Goal: Task Accomplishment & Management: Complete application form

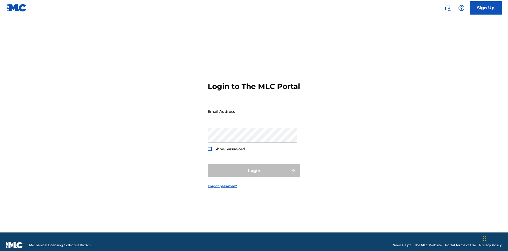
scroll to position [7, 0]
click at [253, 109] on input "Email Address" at bounding box center [252, 111] width 89 height 15
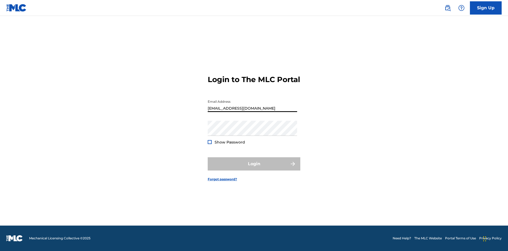
type input "[EMAIL_ADDRESS][DOMAIN_NAME]"
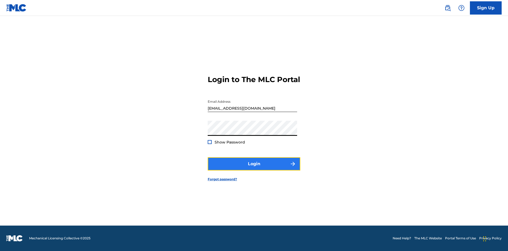
click at [254, 168] on button "Login" at bounding box center [254, 163] width 93 height 13
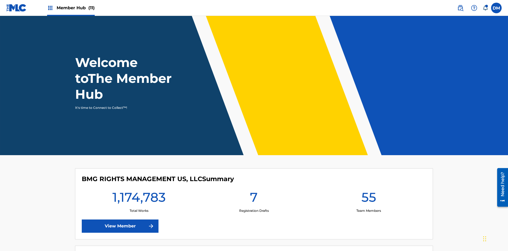
scroll to position [23, 0]
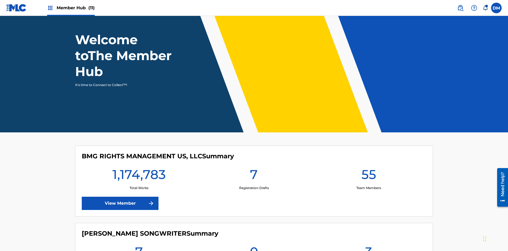
click at [71, 8] on span "Member Hub (11)" at bounding box center [76, 8] width 38 height 6
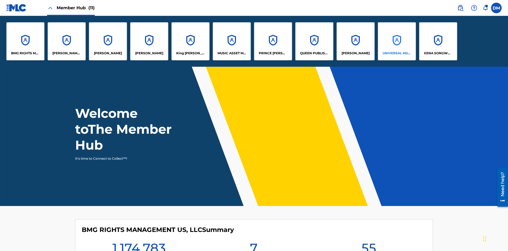
click at [397, 53] on p "UNIVERSAL MUSIC PUB GROUP" at bounding box center [397, 53] width 29 height 5
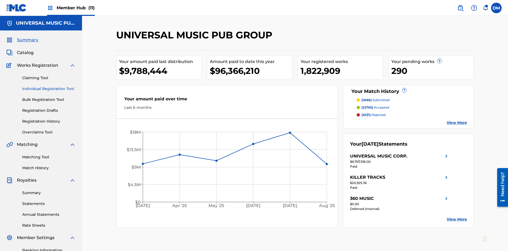
click at [49, 86] on link "Individual Registration Tool" at bounding box center [48, 89] width 53 height 6
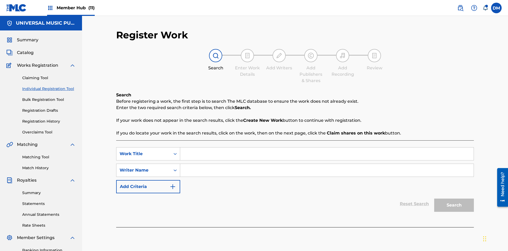
click at [327, 147] on input "Search Form" at bounding box center [327, 153] width 294 height 13
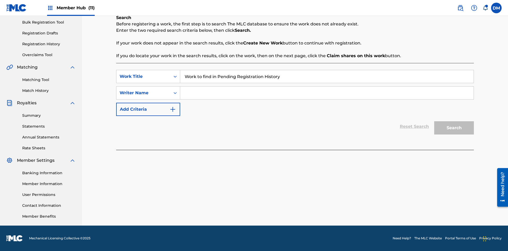
type input "Work to find in Pending Registration History"
click at [327, 93] on input "Search Form" at bounding box center [327, 93] width 294 height 13
type input "Test Name"
click at [454, 128] on button "Search" at bounding box center [454, 127] width 40 height 13
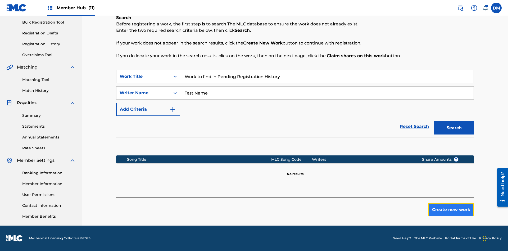
click at [451, 210] on button "Create new work" at bounding box center [452, 209] width 46 height 13
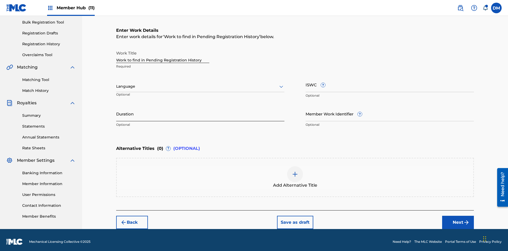
click at [200, 110] on input "Duration" at bounding box center [200, 113] width 168 height 15
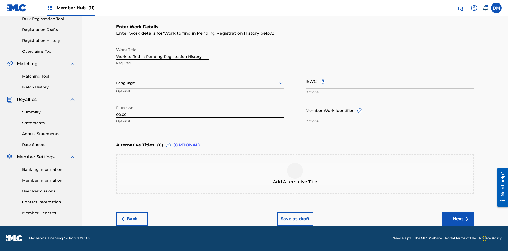
type input "00:00"
click at [281, 83] on icon at bounding box center [281, 83] width 6 height 6
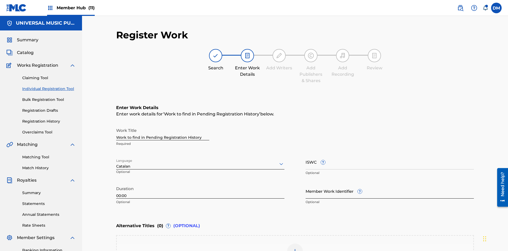
click at [390, 183] on input "Member Work Identifier ?" at bounding box center [390, 190] width 168 height 15
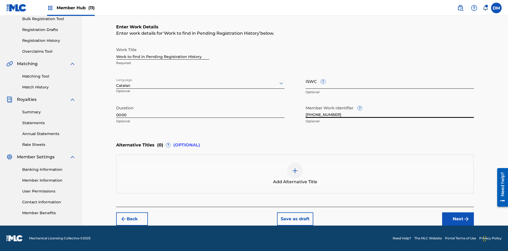
type input "2025.09.19.16"
click at [390, 81] on input "ISWC ?" at bounding box center [390, 81] width 168 height 15
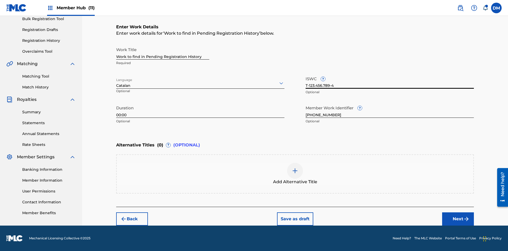
type input "T-123.456.789-4"
click at [295, 174] on img at bounding box center [295, 171] width 6 height 6
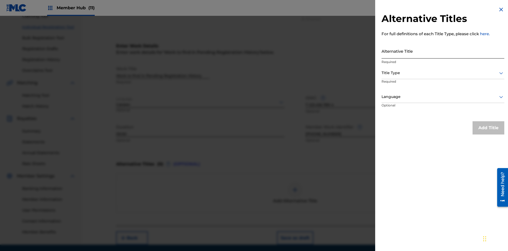
click at [443, 51] on input "Alternative Title" at bounding box center [443, 50] width 123 height 15
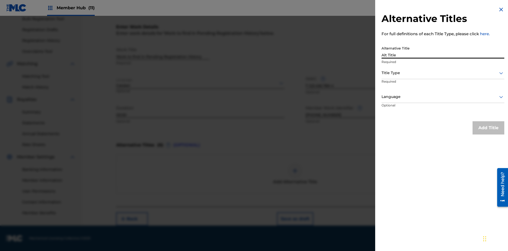
type input "Alt Title"
click at [443, 73] on div at bounding box center [443, 73] width 123 height 7
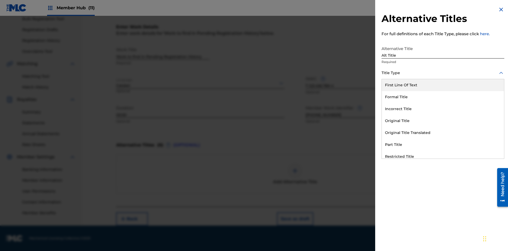
click at [443, 121] on div "Original Title" at bounding box center [443, 121] width 122 height 12
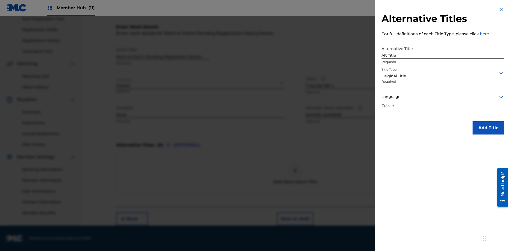
click at [443, 97] on div at bounding box center [443, 96] width 123 height 7
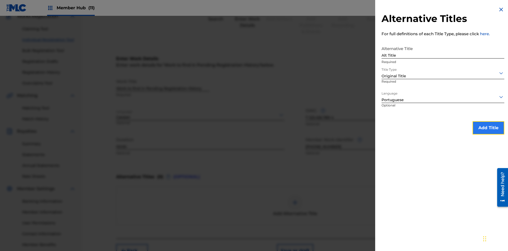
click at [489, 128] on button "Add Title" at bounding box center [489, 127] width 32 height 13
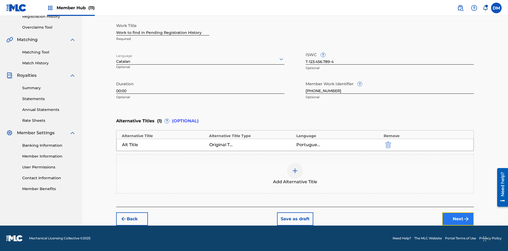
click at [458, 219] on button "Next" at bounding box center [458, 218] width 32 height 13
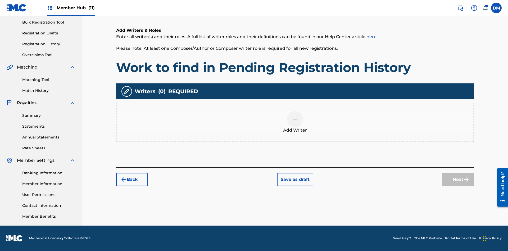
scroll to position [77, 0]
click at [295, 122] on img at bounding box center [295, 119] width 6 height 6
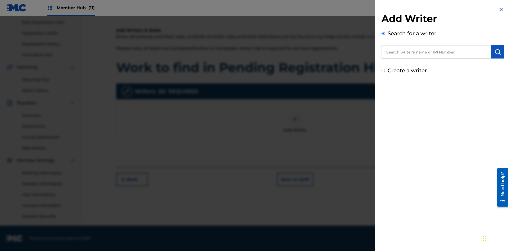
click at [436, 52] on input "text" at bounding box center [437, 51] width 110 height 13
type input "Test2025.09.19.16.09.26"
click at [498, 52] on img "submit" at bounding box center [498, 52] width 6 height 6
click at [384, 93] on input "Create a writer" at bounding box center [383, 92] width 3 height 3
radio input "false"
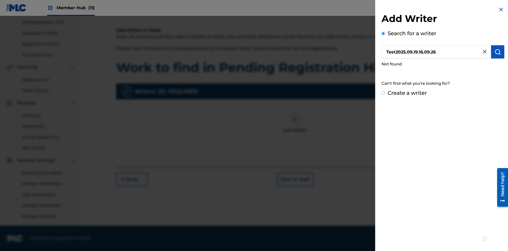
radio input "false"
radio input "true"
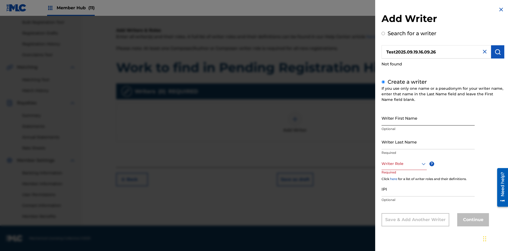
click at [428, 118] on input "Writer First Name" at bounding box center [428, 117] width 93 height 15
type input "Test2025.09.19.16.09.28"
click at [428, 142] on input "Writer Last Name" at bounding box center [428, 141] width 93 height 15
type input "Test2025.09.19.16.09.28"
click at [404, 164] on div at bounding box center [404, 163] width 45 height 7
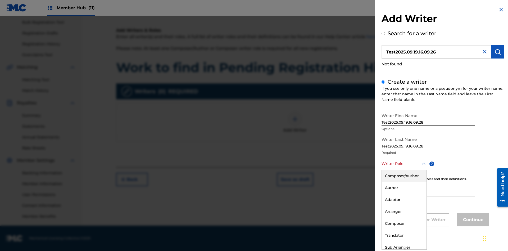
click at [404, 223] on div "Composer" at bounding box center [404, 224] width 45 height 12
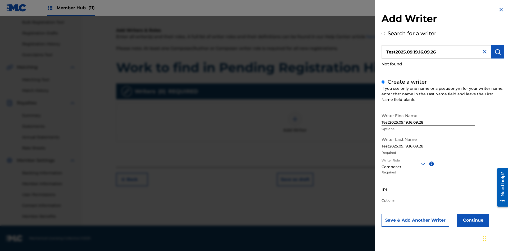
click at [428, 189] on input "IPI" at bounding box center [428, 189] width 93 height 15
type input "00000000000"
click at [472, 220] on button "Continue" at bounding box center [473, 220] width 32 height 13
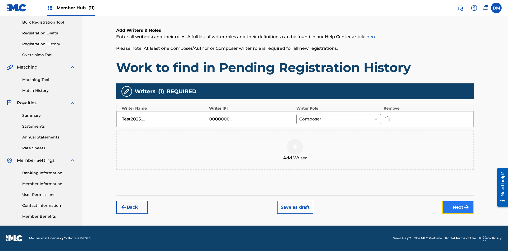
click at [458, 207] on button "Next" at bounding box center [458, 207] width 32 height 13
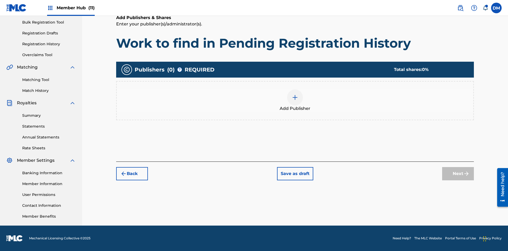
click at [295, 97] on img at bounding box center [295, 97] width 6 height 6
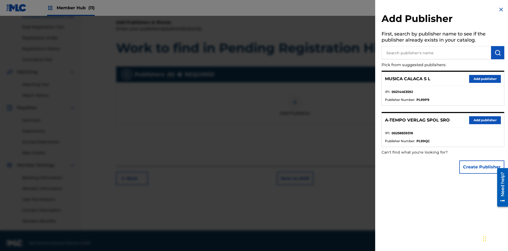
click at [436, 53] on input "text" at bounding box center [437, 52] width 110 height 13
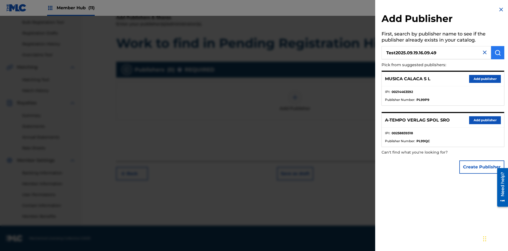
type input "Test2025.09.19.16.09.49"
click at [498, 53] on img "submit" at bounding box center [498, 52] width 6 height 6
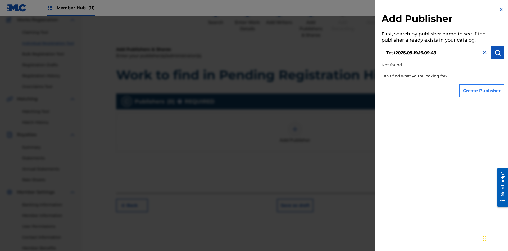
click at [482, 91] on button "Create Publisher" at bounding box center [482, 90] width 45 height 13
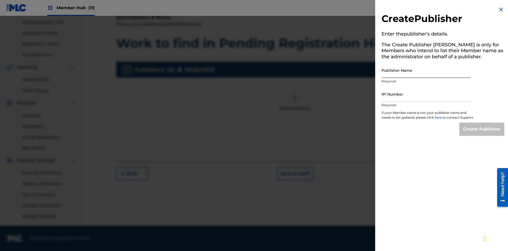
click at [426, 70] on input "Publisher Name" at bounding box center [426, 70] width 89 height 15
type input "Test2025.09.19.16.09.53"
click at [426, 94] on input "IPI Number" at bounding box center [426, 94] width 89 height 15
type input "00000000000"
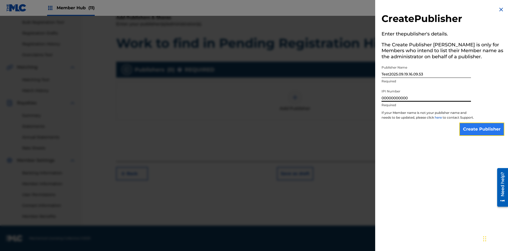
click at [482, 134] on input "Create Publisher" at bounding box center [482, 129] width 45 height 13
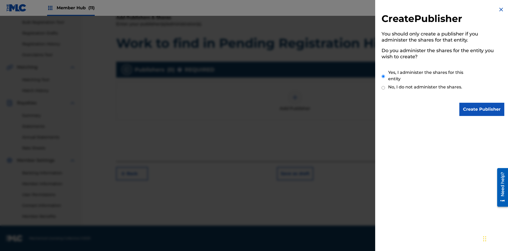
click at [384, 76] on input "Yes, I administer the shares for this entity" at bounding box center [383, 76] width 3 height 11
click at [482, 109] on input "Create Publisher" at bounding box center [482, 109] width 45 height 13
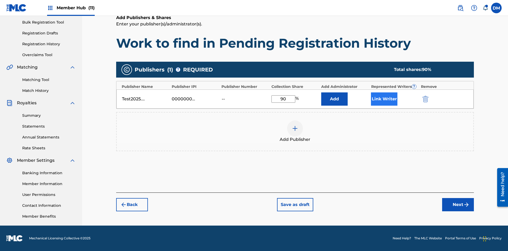
type input "90"
click at [384, 99] on button "Link Writer" at bounding box center [384, 98] width 26 height 13
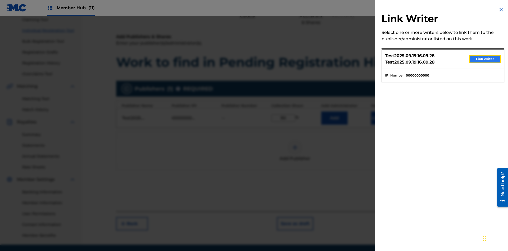
click at [485, 59] on button "Link writer" at bounding box center [485, 59] width 32 height 8
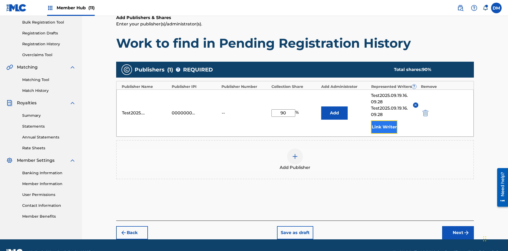
click at [384, 120] on button "Link Writer" at bounding box center [384, 126] width 26 height 13
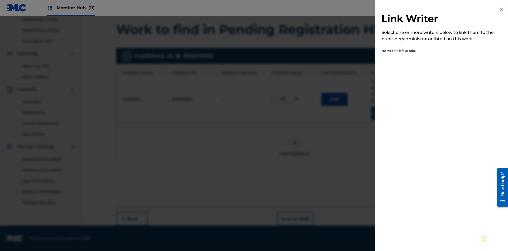
click at [501, 10] on img at bounding box center [501, 9] width 6 height 6
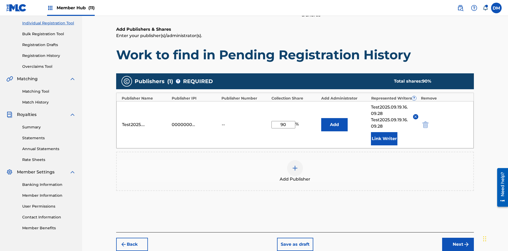
scroll to position [91, 0]
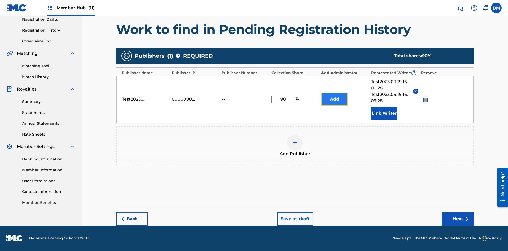
click at [335, 99] on button "Add" at bounding box center [334, 99] width 26 height 13
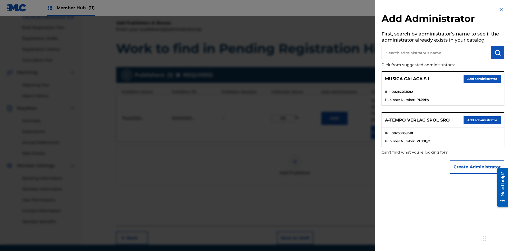
click at [436, 53] on input "text" at bounding box center [437, 52] width 110 height 13
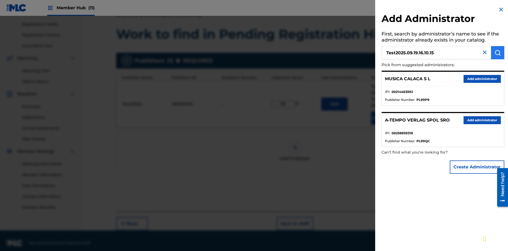
type input "Test2025.09.19.16.10.15"
click at [498, 53] on img "submit" at bounding box center [498, 52] width 6 height 6
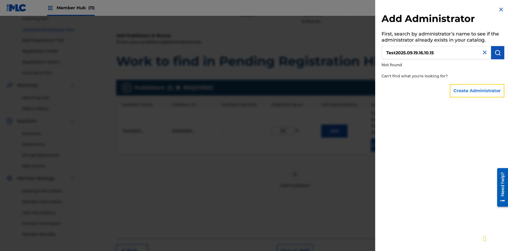
click at [478, 91] on button "Create Administrator" at bounding box center [477, 90] width 55 height 13
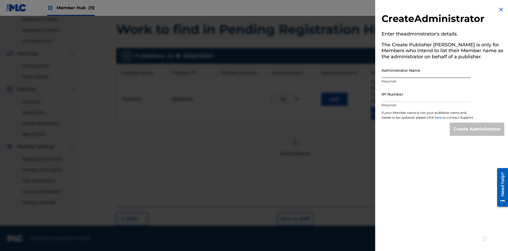
click at [426, 70] on input "Administrator Name" at bounding box center [426, 70] width 89 height 15
type input "Test2025.09.19.16.10.20"
click at [426, 94] on input "IPI Number" at bounding box center [426, 94] width 89 height 15
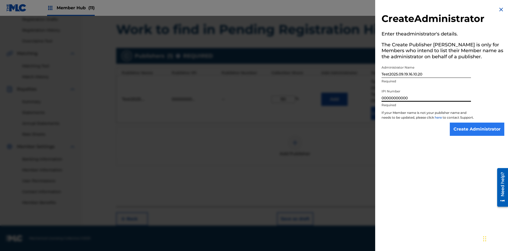
type input "00000000000"
click at [478, 134] on input "Create Administrator" at bounding box center [477, 129] width 55 height 13
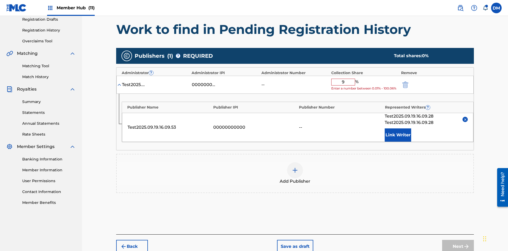
type input "90"
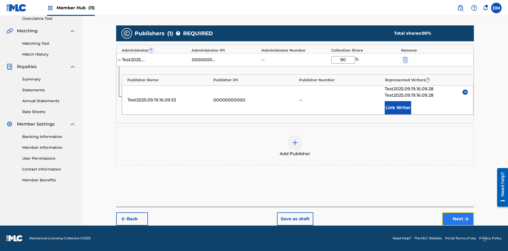
click at [458, 219] on button "Next" at bounding box center [458, 218] width 32 height 13
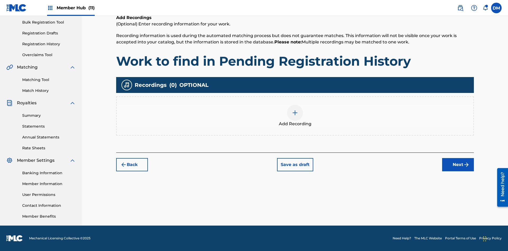
scroll to position [77, 0]
click at [295, 116] on img at bounding box center [295, 113] width 6 height 6
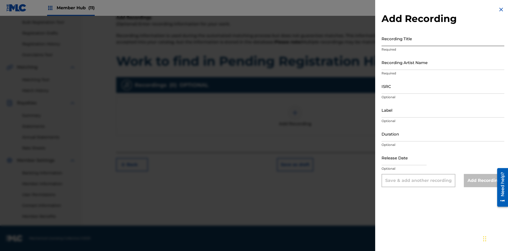
click at [443, 38] on input "Recording Title" at bounding box center [443, 38] width 123 height 15
type input "Best Song Ever"
click at [443, 62] on input "Recording Artist Name" at bounding box center [443, 62] width 123 height 15
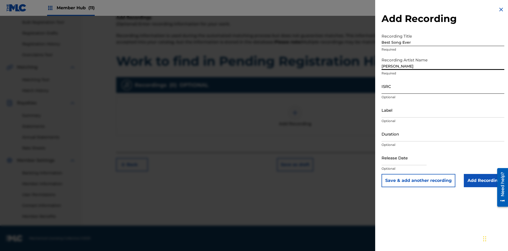
type input "Joe Lewis"
click at [443, 86] on input "ISRC" at bounding box center [443, 86] width 123 height 15
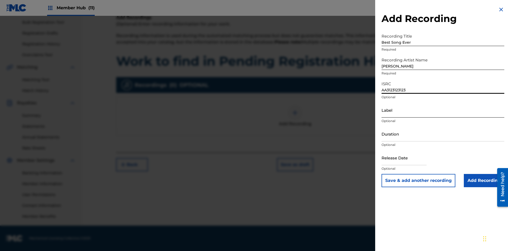
type input "AA3123123123"
click at [443, 110] on input "Label" at bounding box center [443, 109] width 123 height 15
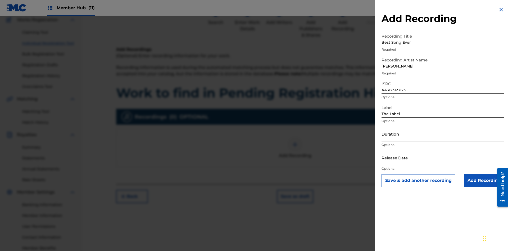
type input "The Label"
click at [443, 134] on input "Duration" at bounding box center [443, 133] width 123 height 15
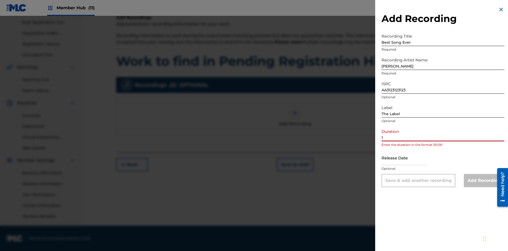
click at [443, 134] on input "1" at bounding box center [443, 133] width 123 height 15
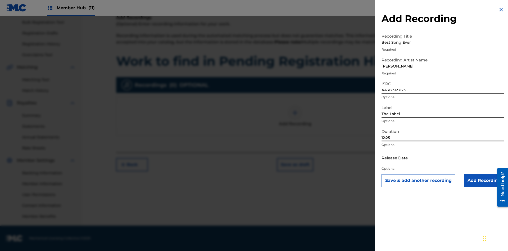
type input "12:25"
click at [408, 158] on input "text" at bounding box center [404, 157] width 45 height 15
select select "8"
select select "2025"
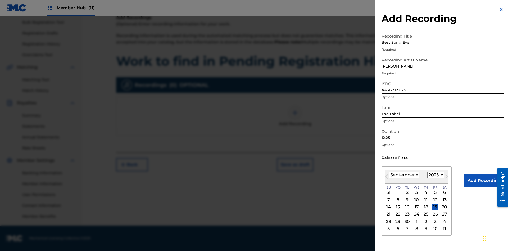
click at [404, 175] on select "January February March April May June July August September October November De…" at bounding box center [404, 175] width 30 height 6
select select "3"
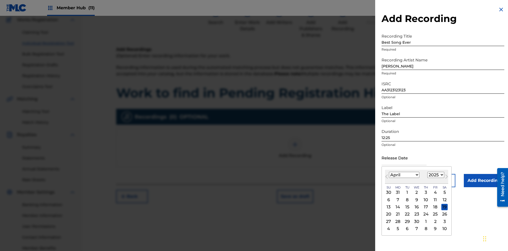
click at [435, 175] on select "1900 1901 1902 1903 1904 1905 1906 1907 1908 1909 1910 1911 1912 1913 1914 1915…" at bounding box center [435, 175] width 17 height 6
select select "2021"
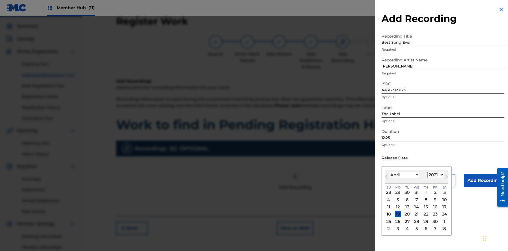
click at [435, 175] on select "1900 1901 1902 1903 1904 1905 1906 1907 1908 1909 1910 1911 1912 1913 1914 1915…" at bounding box center [435, 175] width 17 height 6
click at [425, 192] on div "1" at bounding box center [426, 192] width 6 height 6
type input "April 1 2021"
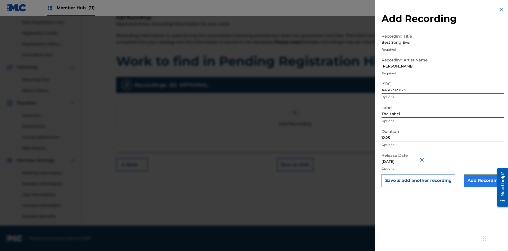
click at [484, 181] on input "Add Recording" at bounding box center [484, 180] width 40 height 13
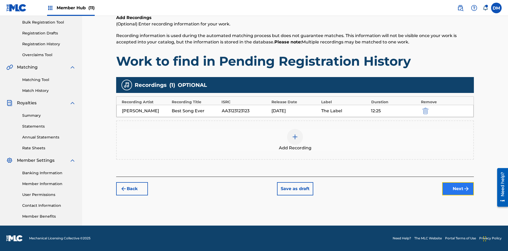
click at [458, 189] on button "Next" at bounding box center [458, 188] width 32 height 13
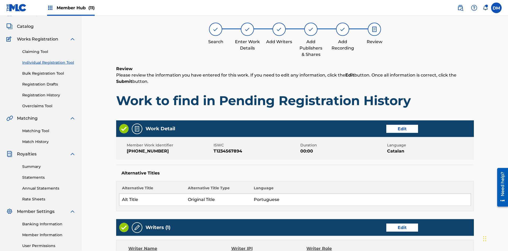
scroll to position [249, 0]
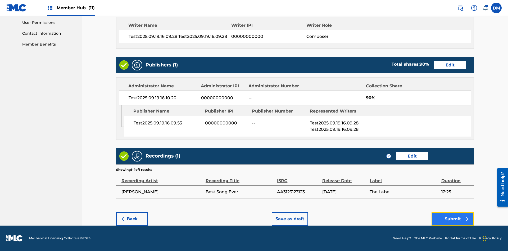
click at [453, 219] on button "Submit" at bounding box center [453, 218] width 42 height 13
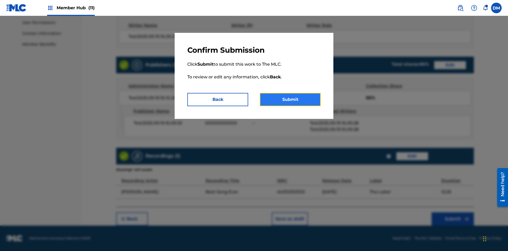
click at [290, 100] on button "Submit" at bounding box center [290, 99] width 61 height 13
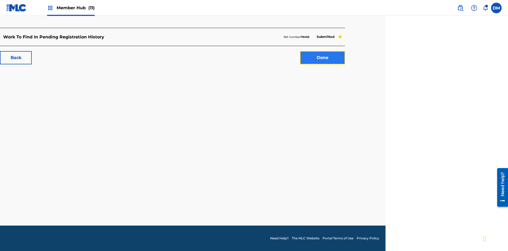
click at [323, 58] on link "Done" at bounding box center [322, 57] width 45 height 13
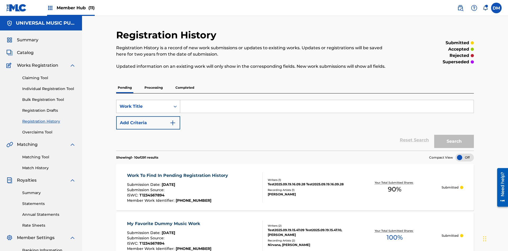
click at [143, 103] on div "Work Title" at bounding box center [144, 106] width 48 height 6
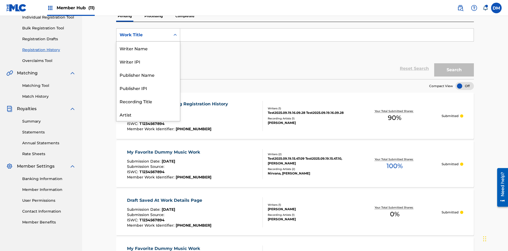
scroll to position [26, 0]
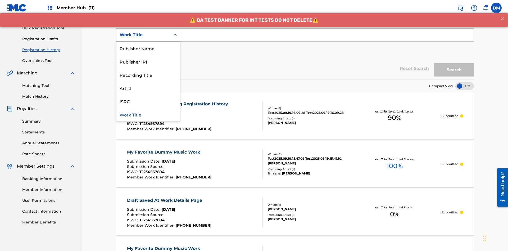
click at [148, 114] on div "Work Title" at bounding box center [148, 114] width 64 height 13
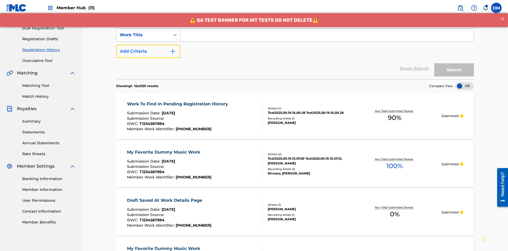
click at [148, 45] on button "Add Criteria" at bounding box center [148, 51] width 64 height 13
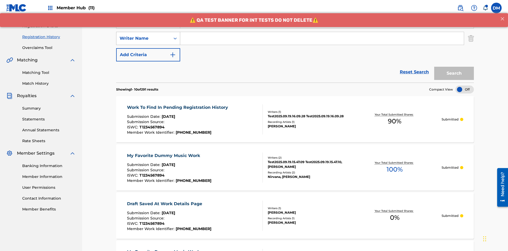
click at [143, 35] on div "Writer Name" at bounding box center [144, 38] width 48 height 6
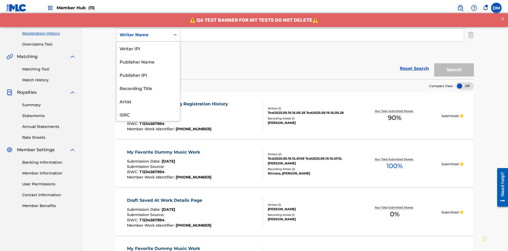
scroll to position [13, 0]
click at [148, 75] on div "Recording Title" at bounding box center [148, 74] width 64 height 13
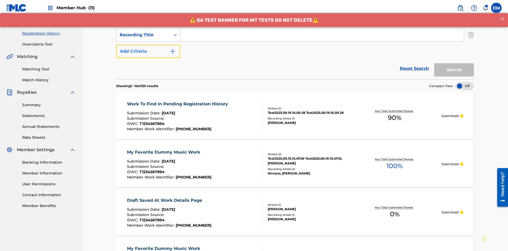
click at [148, 45] on button "Add Criteria" at bounding box center [148, 51] width 64 height 13
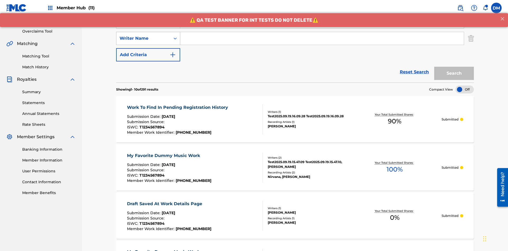
click at [143, 35] on div "Writer Name" at bounding box center [144, 38] width 48 height 6
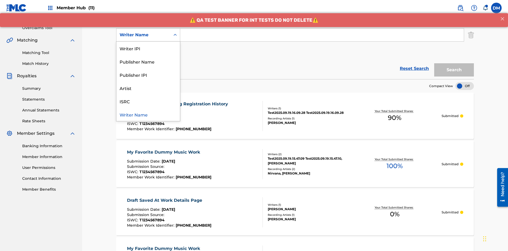
click at [148, 101] on div "ISRC" at bounding box center [148, 100] width 64 height 13
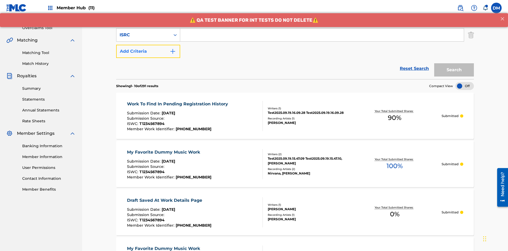
click at [148, 45] on button "Add Criteria" at bounding box center [148, 51] width 64 height 13
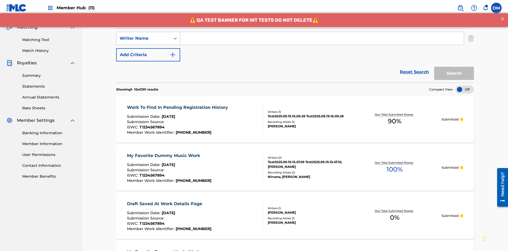
click at [143, 35] on div "Writer Name" at bounding box center [144, 38] width 48 height 6
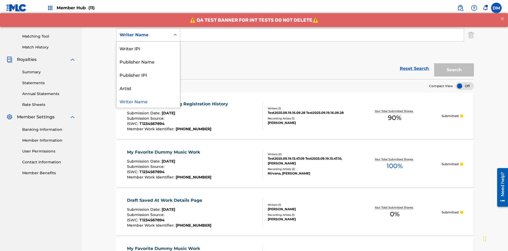
click at [148, 75] on div "Publisher IPI" at bounding box center [148, 74] width 64 height 13
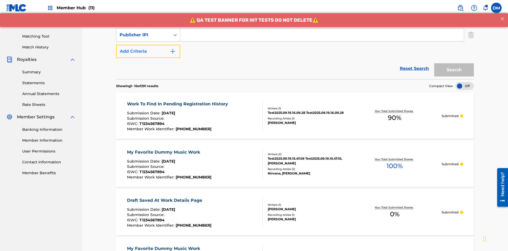
click at [148, 45] on button "Add Criteria" at bounding box center [148, 51] width 64 height 13
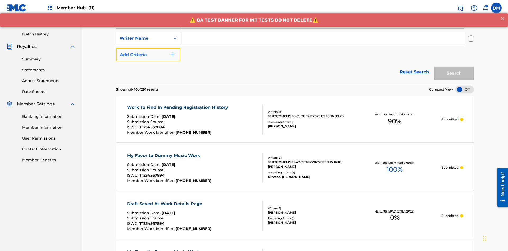
scroll to position [137, 0]
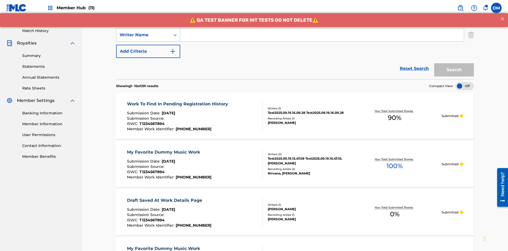
click at [143, 35] on div "Writer Name" at bounding box center [144, 35] width 48 height 6
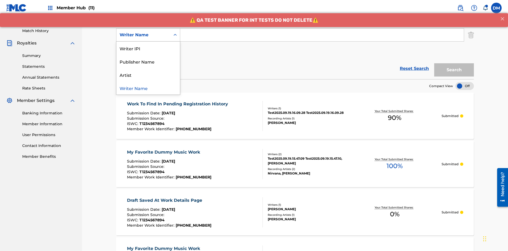
click at [148, 75] on div "Artist" at bounding box center [148, 74] width 64 height 13
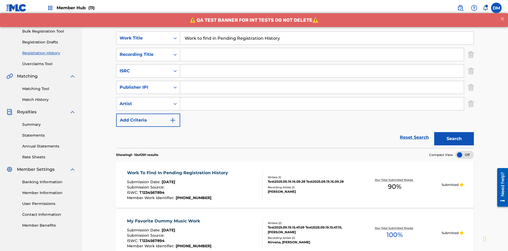
type input "Work to find in Pending Registration History"
click at [322, 48] on input "Search Form" at bounding box center [322, 54] width 284 height 13
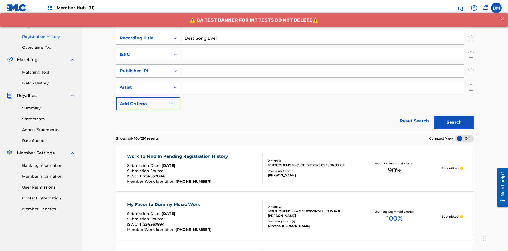
type input "Best Song Ever"
click at [322, 48] on input "Search Form" at bounding box center [322, 54] width 284 height 13
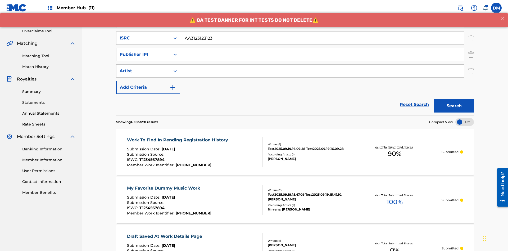
type input "AA3123123123"
click at [322, 48] on input "Search Form" at bounding box center [322, 54] width 284 height 13
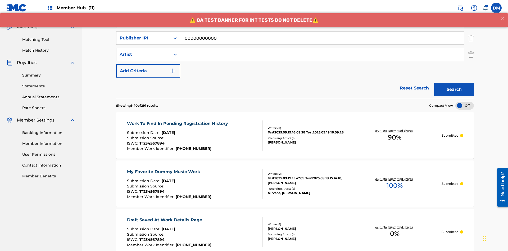
type input "00000000000"
click at [322, 48] on input "Search Form" at bounding box center [322, 54] width 284 height 13
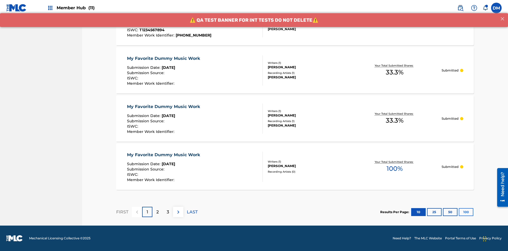
type input "Joe Lewis"
click at [459, 212] on button "100" at bounding box center [466, 212] width 15 height 8
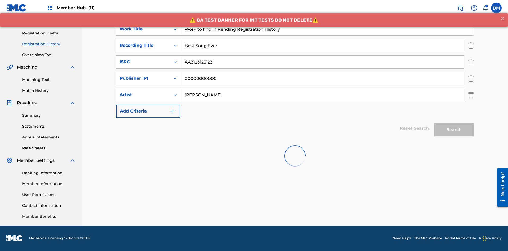
scroll to position [77, 0]
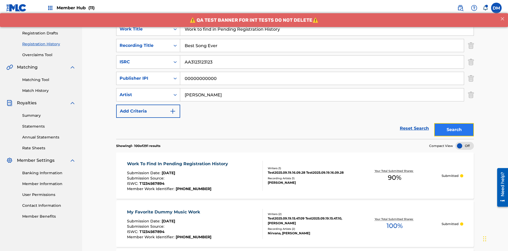
click at [454, 123] on button "Search" at bounding box center [454, 129] width 40 height 13
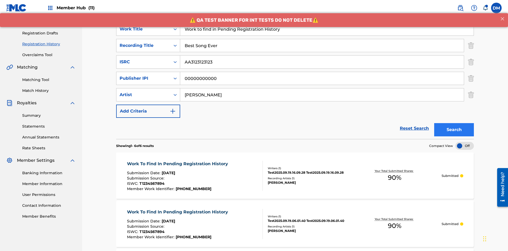
scroll to position [187, 0]
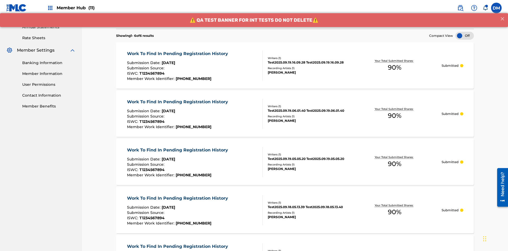
click at [395, 63] on span "90 %" at bounding box center [394, 68] width 13 height 10
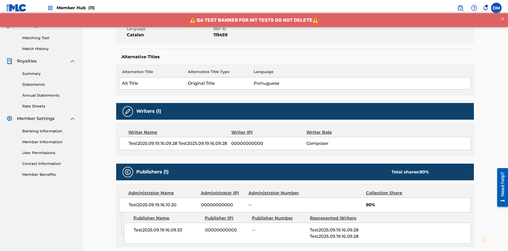
scroll to position [165, 0]
